Goal: Task Accomplishment & Management: Manage account settings

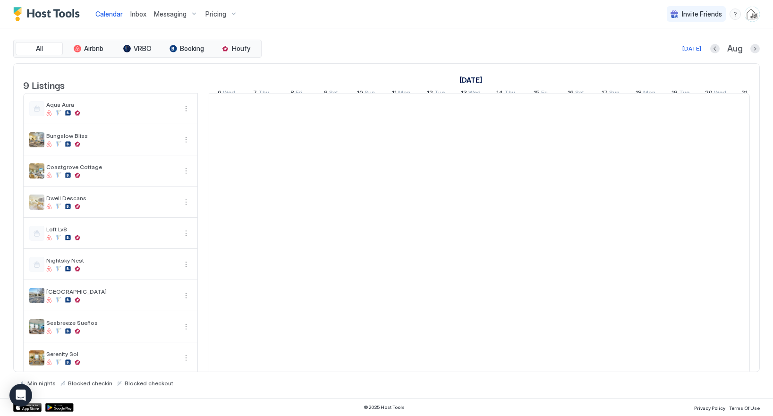
scroll to position [0, 525]
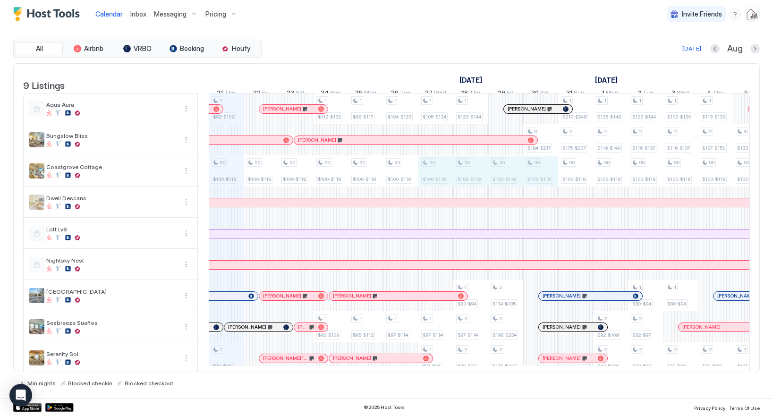
drag, startPoint x: 446, startPoint y: 175, endPoint x: 537, endPoint y: 176, distance: 91.2
click at [537, 176] on div "1 $92-$109 90 $100-$118 1 $70-$83 90 $100-$118 90 $100-$118 1 $112-$132 90 $100…" at bounding box center [645, 234] width 1923 height 280
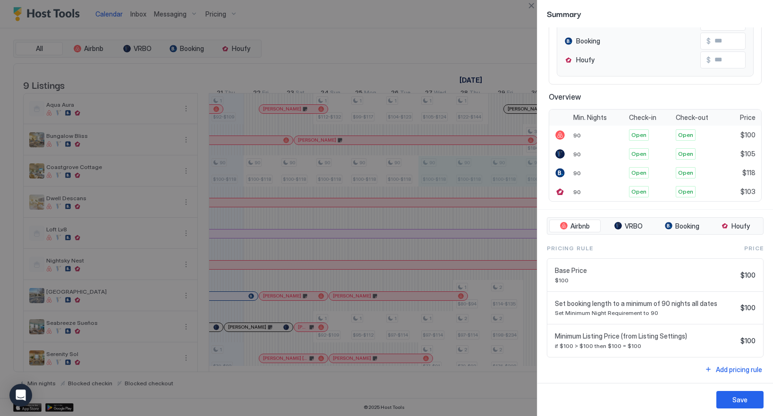
scroll to position [0, 0]
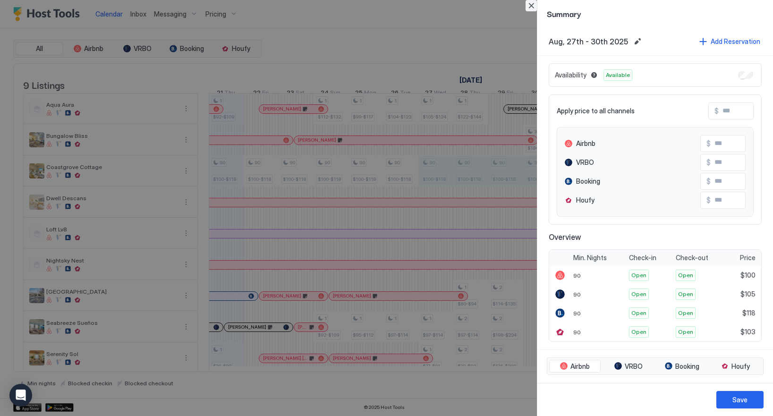
click at [531, 6] on button "Close" at bounding box center [531, 5] width 11 height 11
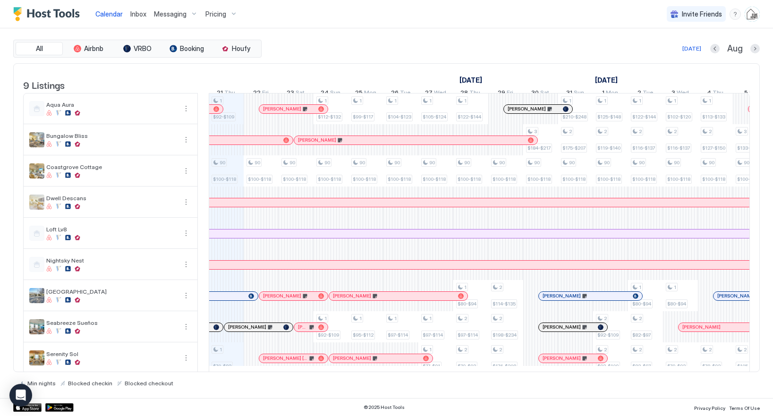
click at [218, 15] on span "Pricing" at bounding box center [215, 14] width 21 height 9
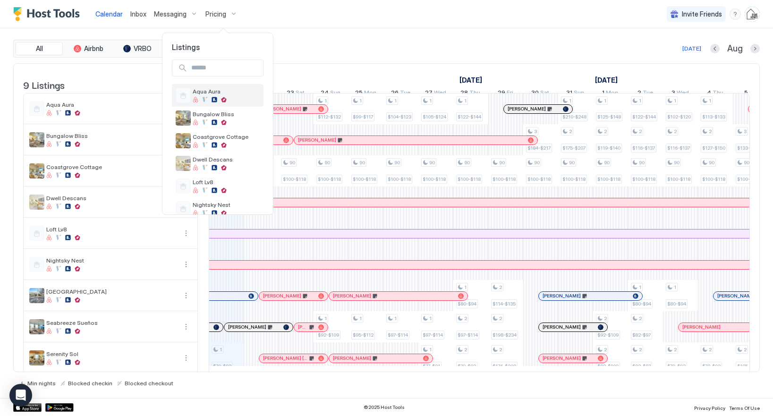
click at [199, 99] on div at bounding box center [226, 100] width 67 height 6
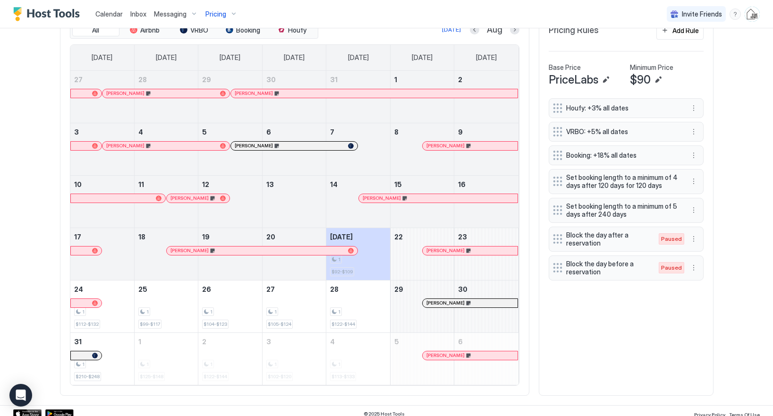
scroll to position [311, 0]
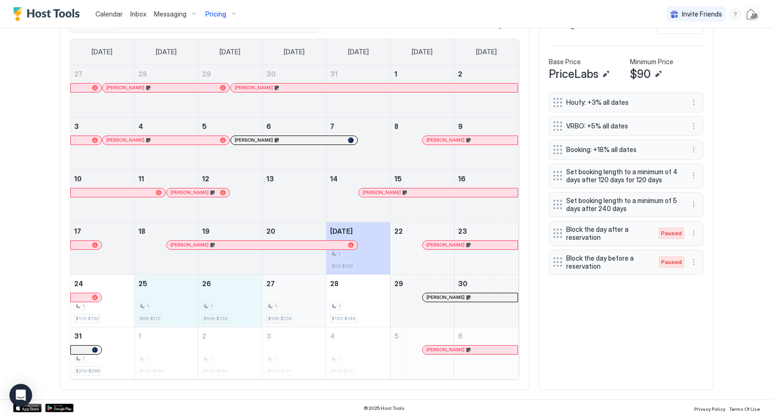
drag, startPoint x: 180, startPoint y: 301, endPoint x: 299, endPoint y: 308, distance: 118.8
click at [299, 308] on tr "24 1 $112-$132 25 1 $99-$117 26 1 $104-$123 27 1 $105-$124 28 1 $122-$144 29 [P…" at bounding box center [294, 300] width 448 height 52
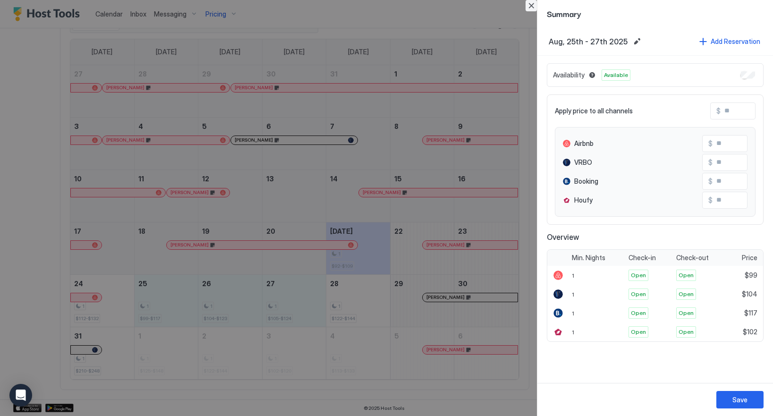
click at [530, 3] on button "Close" at bounding box center [531, 5] width 11 height 11
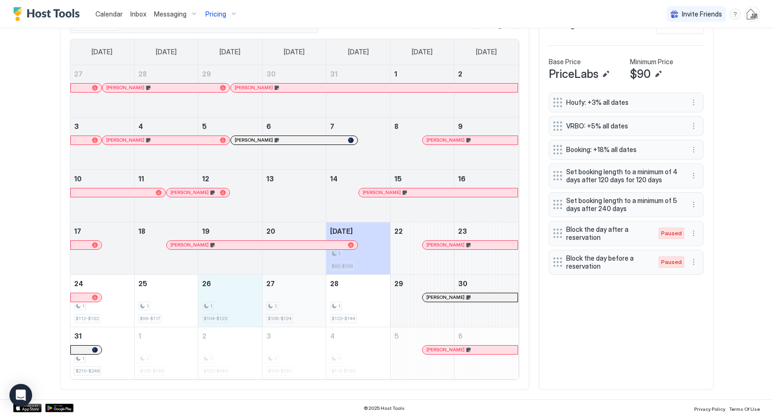
drag, startPoint x: 199, startPoint y: 304, endPoint x: 311, endPoint y: 304, distance: 112.4
click at [311, 304] on tr "24 1 $112-$132 25 1 $99-$117 26 1 $104-$123 27 1 $105-$124 28 1 $122-$144 29 [P…" at bounding box center [294, 300] width 448 height 52
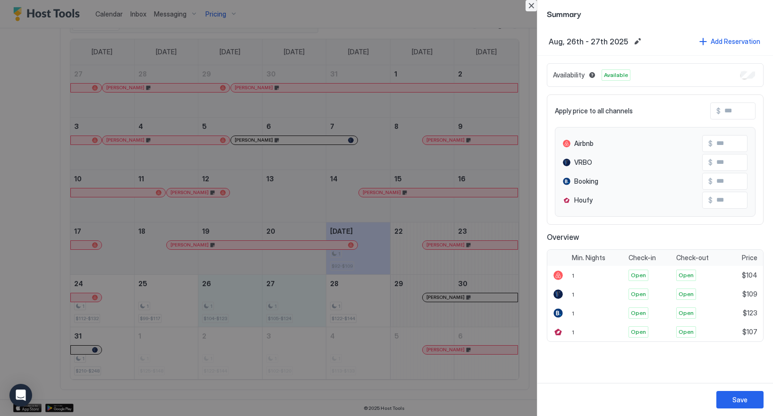
click at [530, 5] on button "Close" at bounding box center [531, 5] width 11 height 11
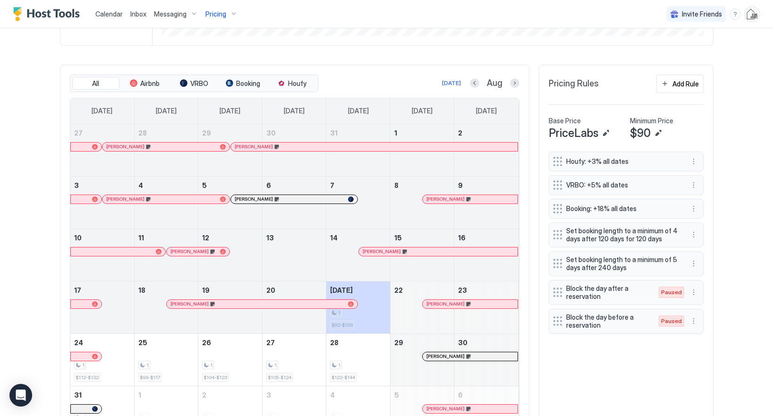
scroll to position [177, 0]
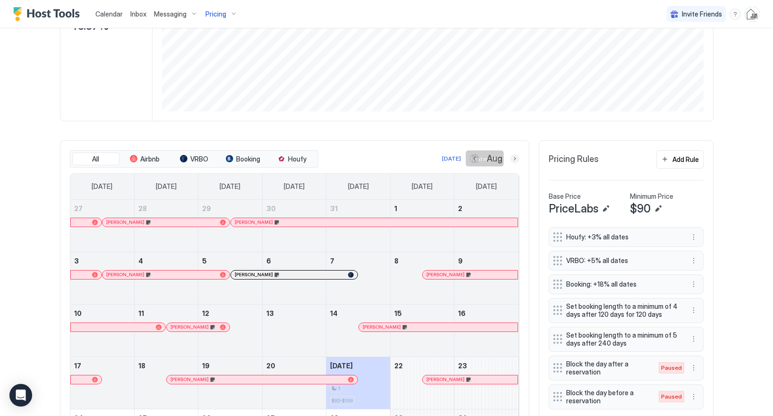
click at [513, 161] on button "Next month" at bounding box center [514, 158] width 9 height 9
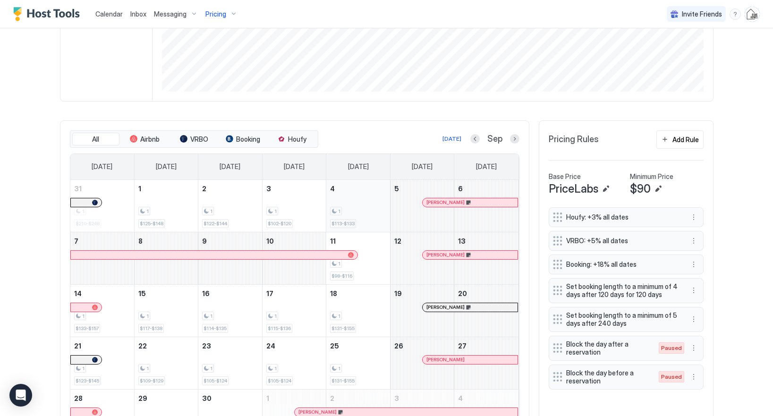
scroll to position [259, 0]
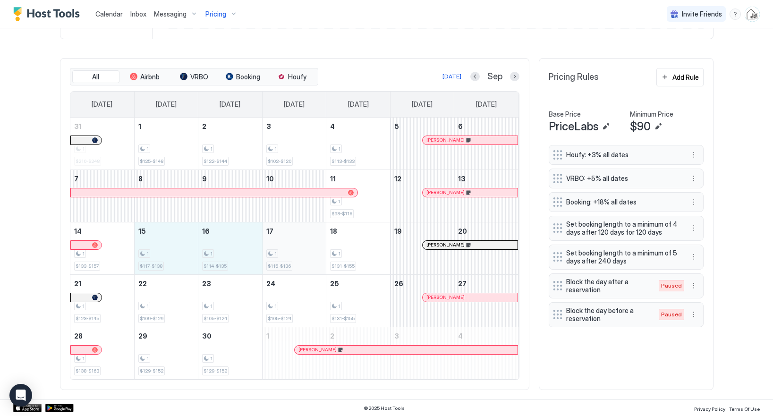
drag, startPoint x: 172, startPoint y: 246, endPoint x: 301, endPoint y: 248, distance: 129.0
click at [301, 248] on tr "14 1 $133-$157 15 1 $117-$138 16 1 $114-$135 17 1 $115-$136 18 1 $131-$155 19 […" at bounding box center [294, 248] width 448 height 52
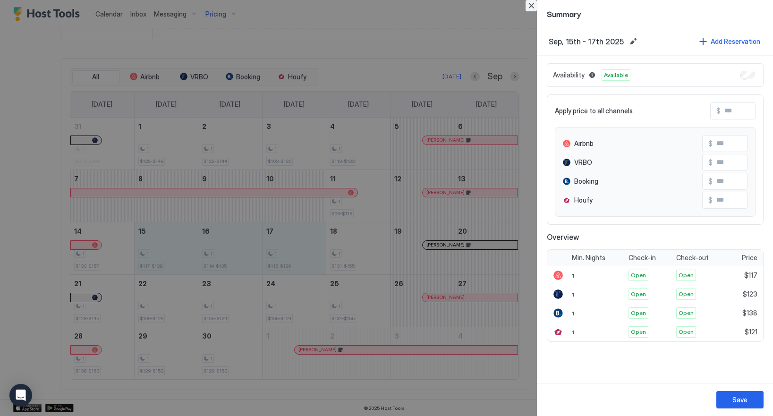
click at [530, 5] on button "Close" at bounding box center [531, 5] width 11 height 11
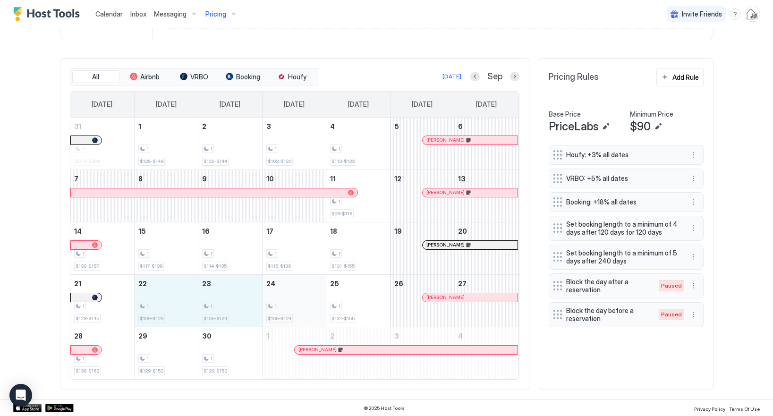
drag, startPoint x: 171, startPoint y: 297, endPoint x: 302, endPoint y: 305, distance: 131.1
click at [302, 305] on tr "21 1 $123-$145 22 1 $109-$129 23 1 $105-$124 24 1 $105-$124 25 1 $131-$155 26 […" at bounding box center [294, 300] width 448 height 52
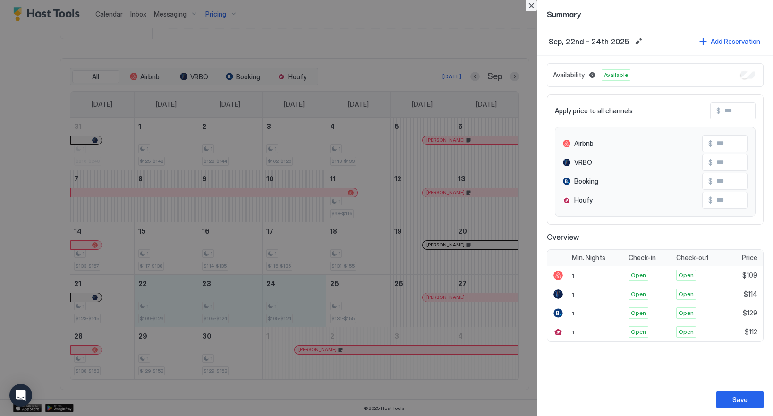
click at [533, 4] on button "Close" at bounding box center [531, 5] width 11 height 11
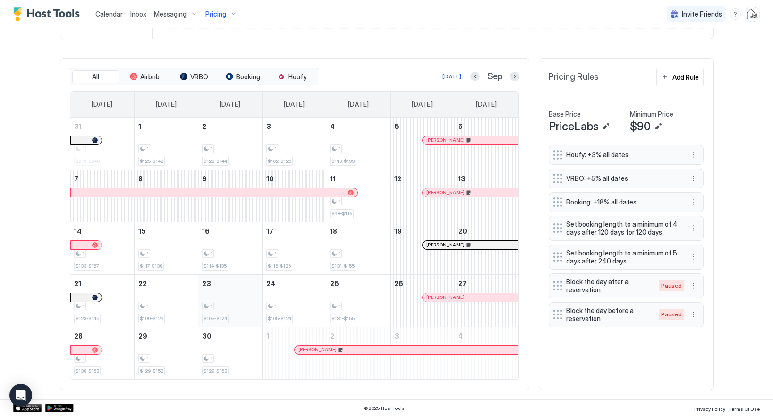
click at [223, 308] on div "1" at bounding box center [230, 306] width 56 height 9
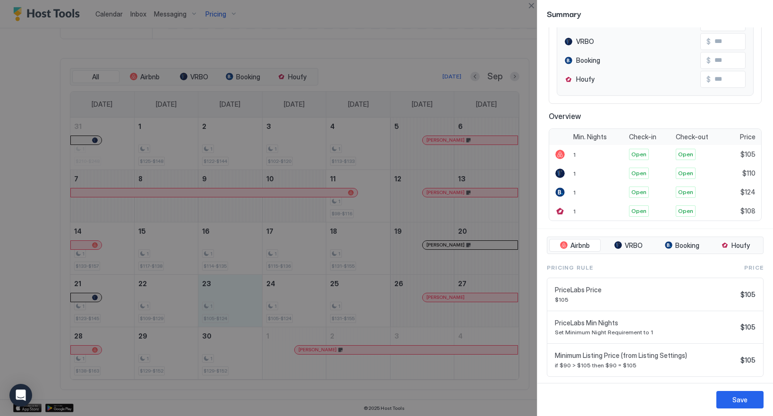
scroll to position [140, 0]
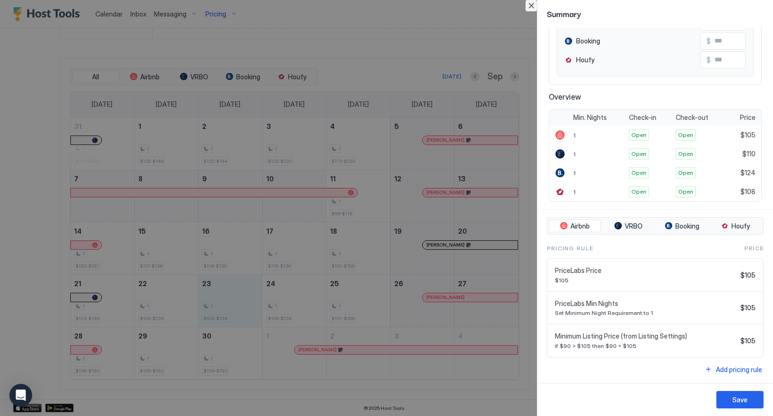
click at [532, 5] on button "Close" at bounding box center [531, 5] width 11 height 11
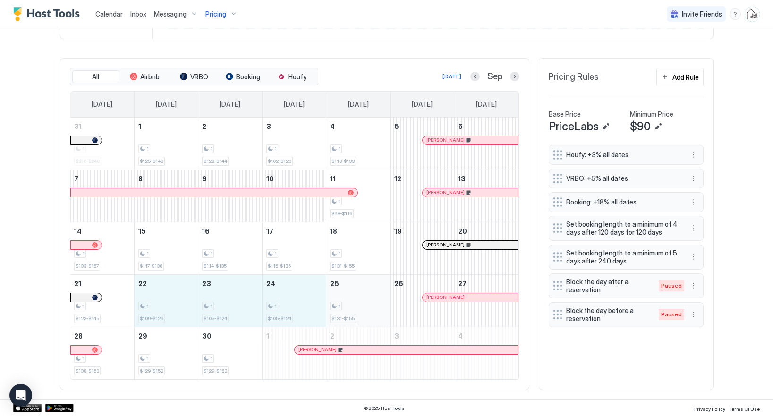
drag, startPoint x: 184, startPoint y: 294, endPoint x: 349, endPoint y: 285, distance: 165.1
click at [349, 285] on tr "21 1 $123-$145 22 1 $109-$129 23 1 $105-$124 24 1 $105-$124 25 1 $131-$155 26 […" at bounding box center [294, 300] width 448 height 52
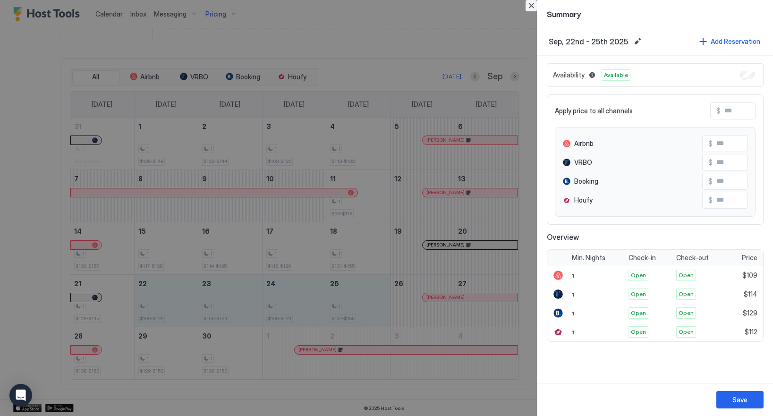
click at [530, 4] on button "Close" at bounding box center [531, 5] width 11 height 11
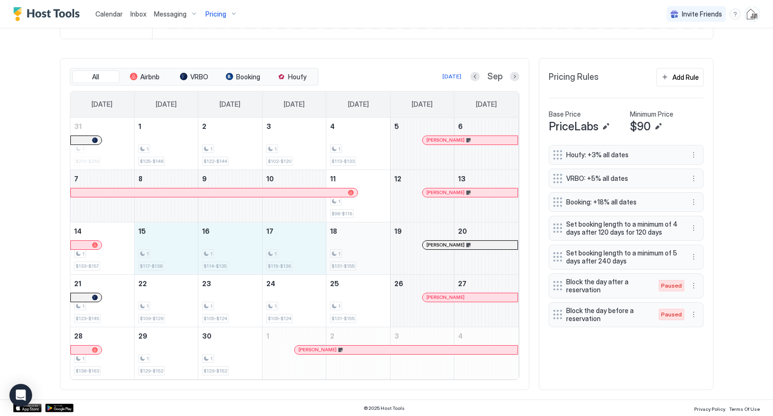
drag, startPoint x: 168, startPoint y: 249, endPoint x: 349, endPoint y: 239, distance: 181.2
click at [349, 239] on tr "14 1 $133-$157 15 1 $117-$138 16 1 $114-$135 17 1 $115-$136 18 1 $131-$155 19 […" at bounding box center [294, 248] width 448 height 52
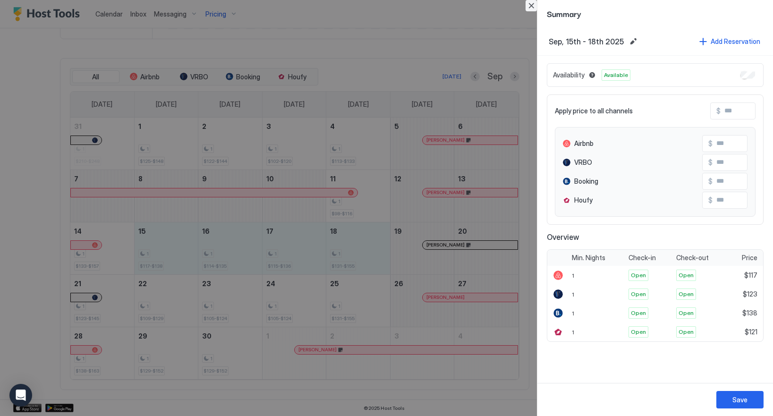
click at [535, 3] on button "Close" at bounding box center [531, 5] width 11 height 11
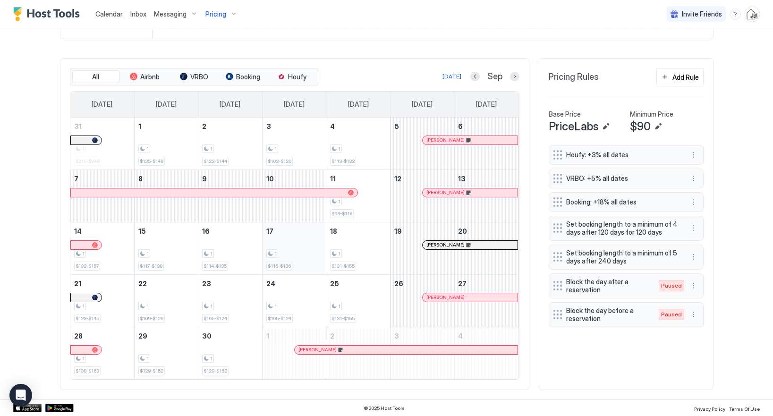
click at [291, 235] on div "1 $115-$136" at bounding box center [294, 248] width 56 height 44
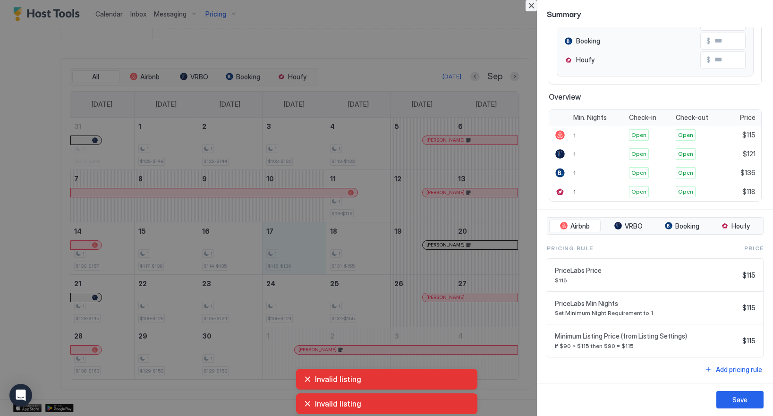
click at [531, 8] on button "Close" at bounding box center [531, 5] width 11 height 11
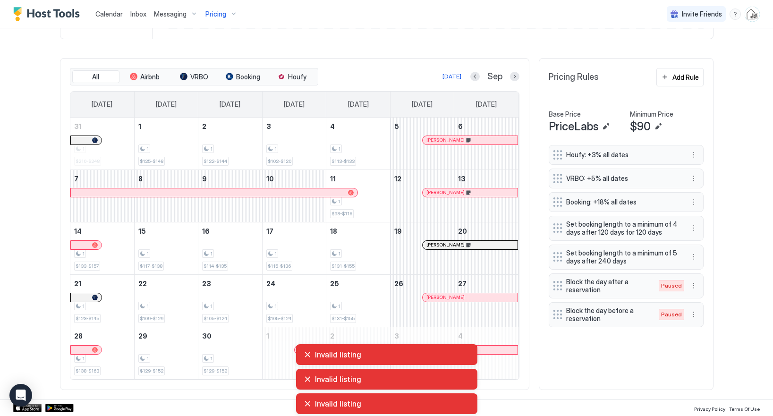
click at [754, 15] on img "User profile" at bounding box center [752, 14] width 15 height 15
click at [681, 53] on div "Settings" at bounding box center [700, 53] width 120 height 17
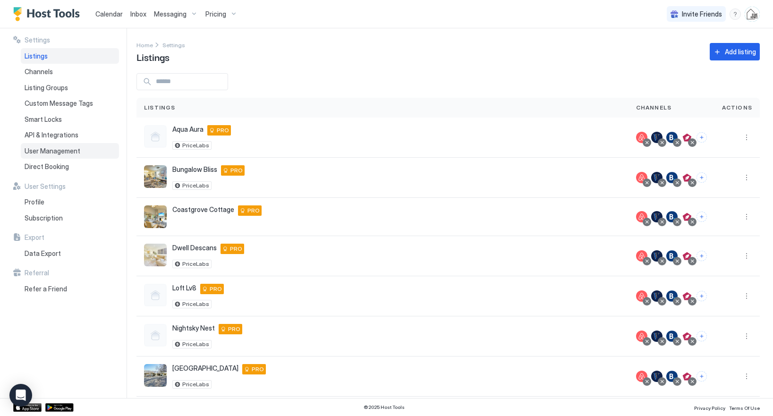
click at [80, 147] on div "User Management" at bounding box center [70, 151] width 98 height 16
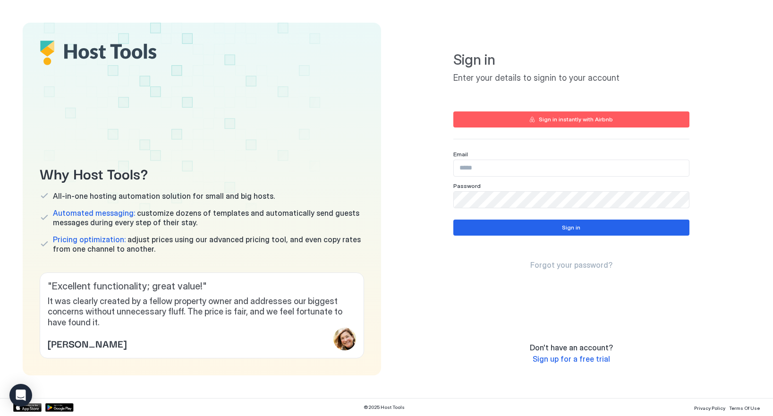
click at [468, 174] on input "Input Field" at bounding box center [571, 168] width 235 height 16
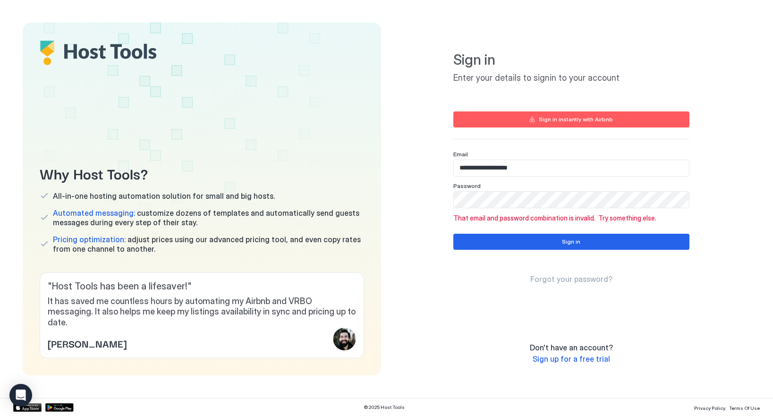
click at [494, 168] on input "**********" at bounding box center [571, 168] width 235 height 16
paste input "*******"
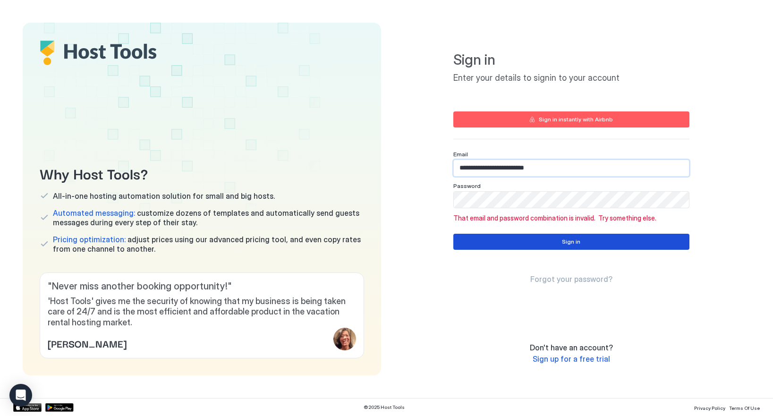
type input "**********"
click at [486, 243] on button "Sign in" at bounding box center [571, 242] width 236 height 16
